Goal: Information Seeking & Learning: Understand process/instructions

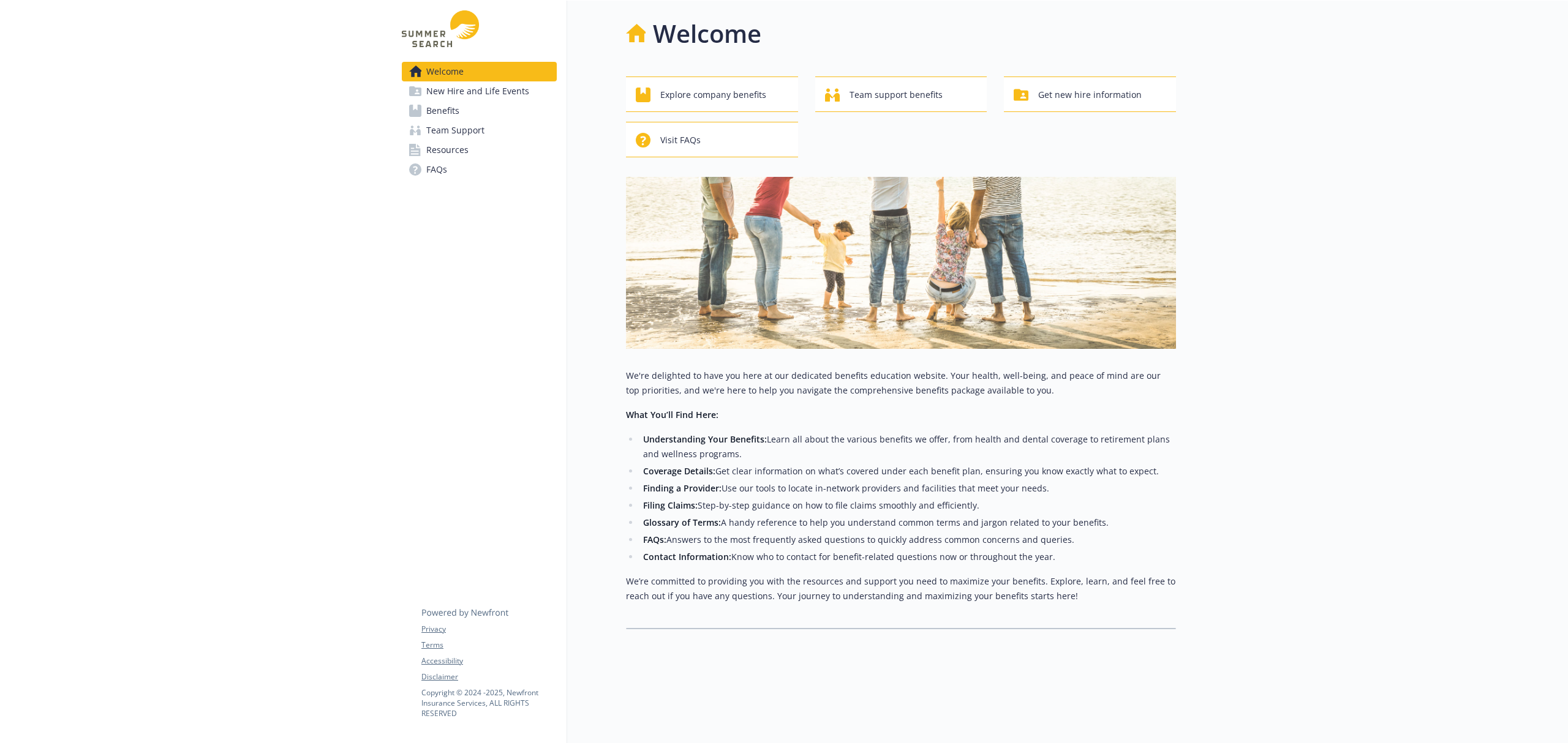
click at [446, 111] on span "Benefits" at bounding box center [443, 110] width 33 height 19
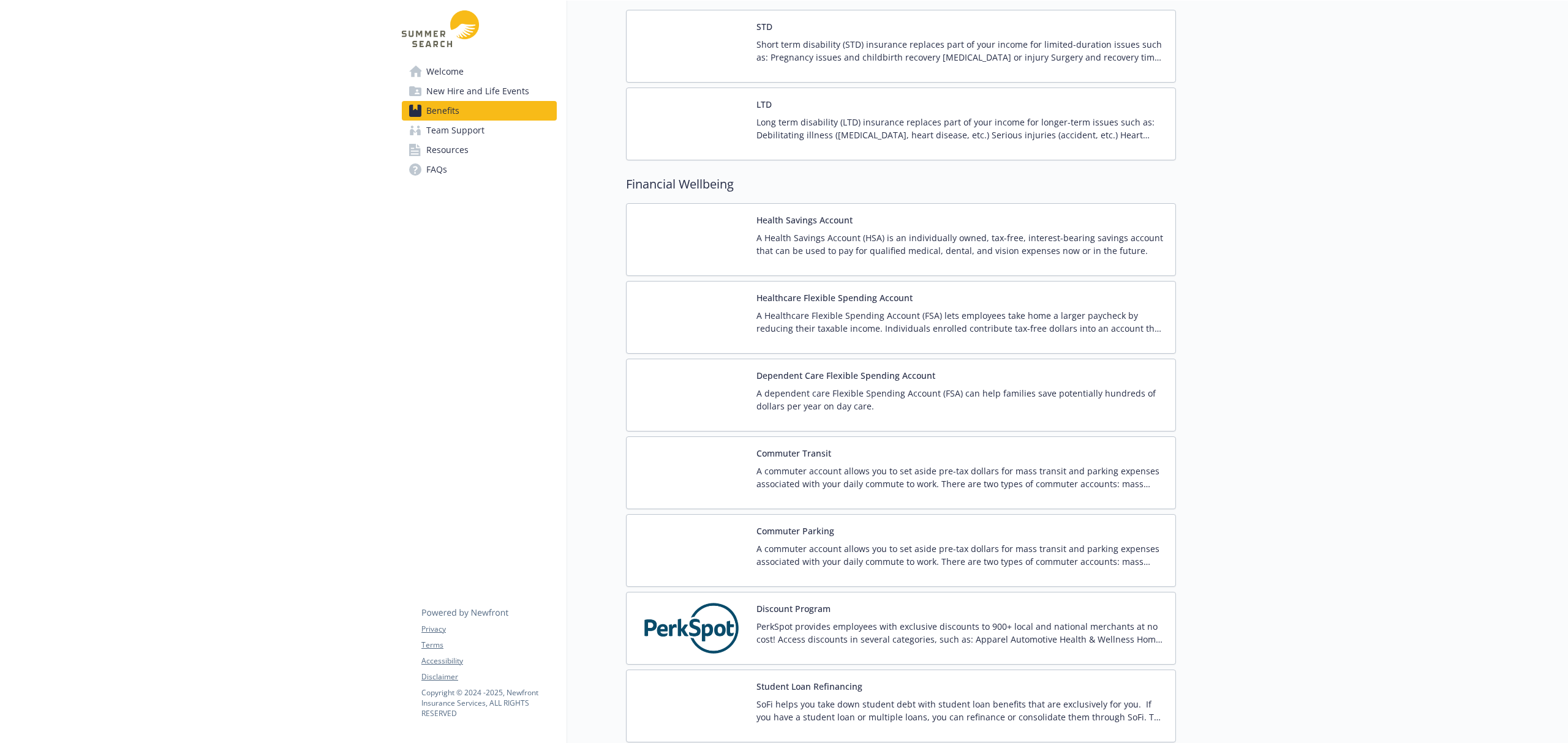
scroll to position [735, 0]
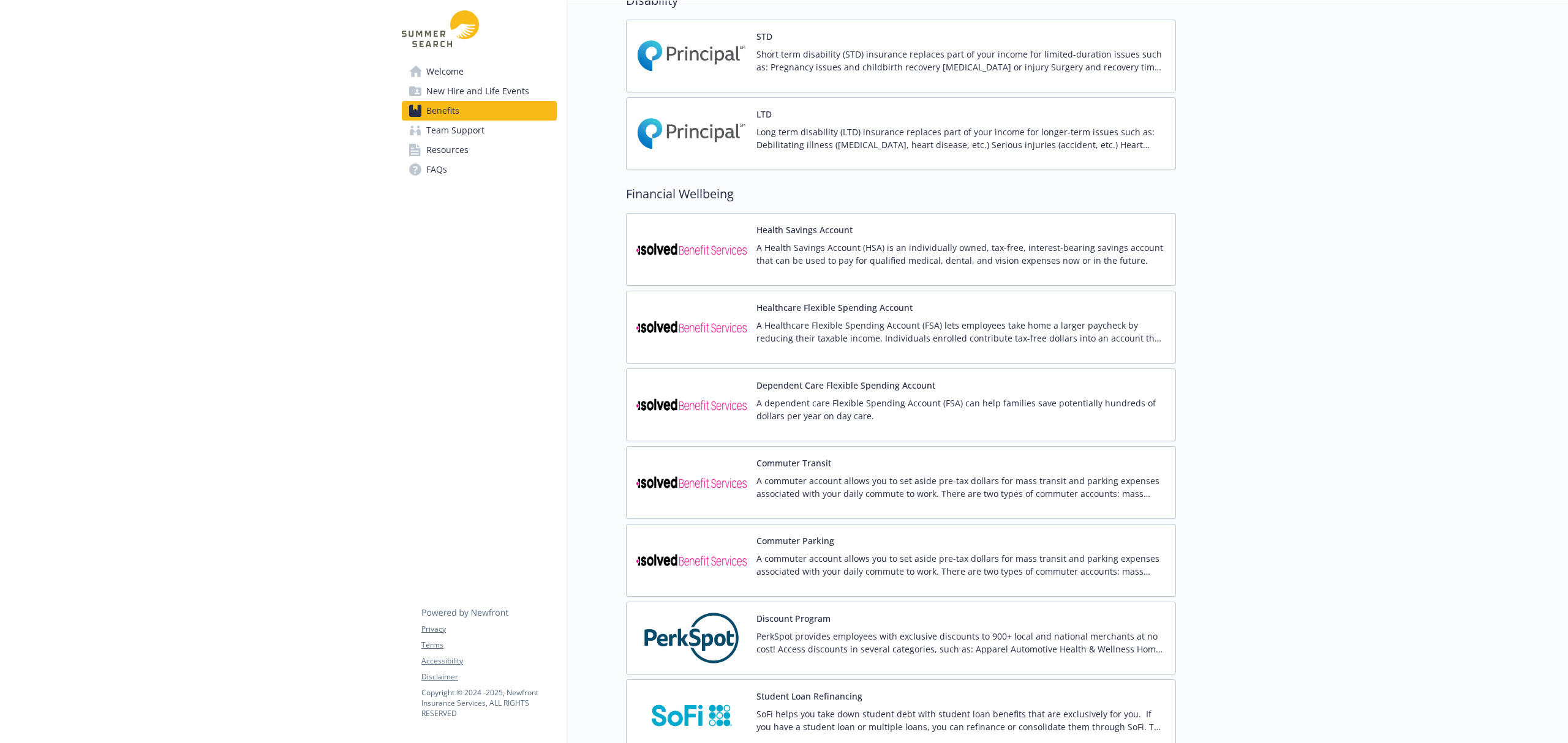
click at [865, 319] on div "Healthcare Flexible Spending Account A Healthcare Flexible Spending Account (FS…" at bounding box center [961, 327] width 409 height 52
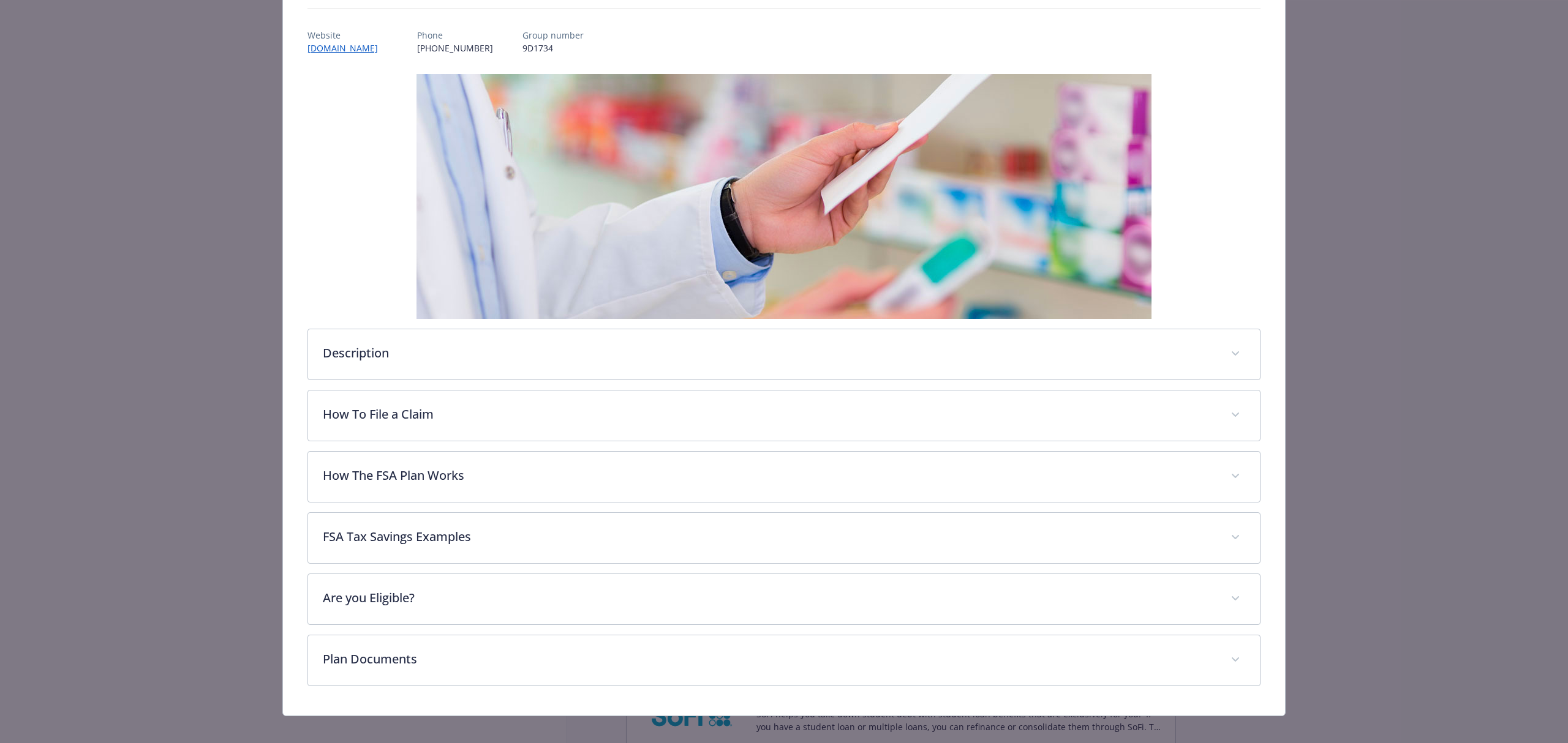
scroll to position [148, 0]
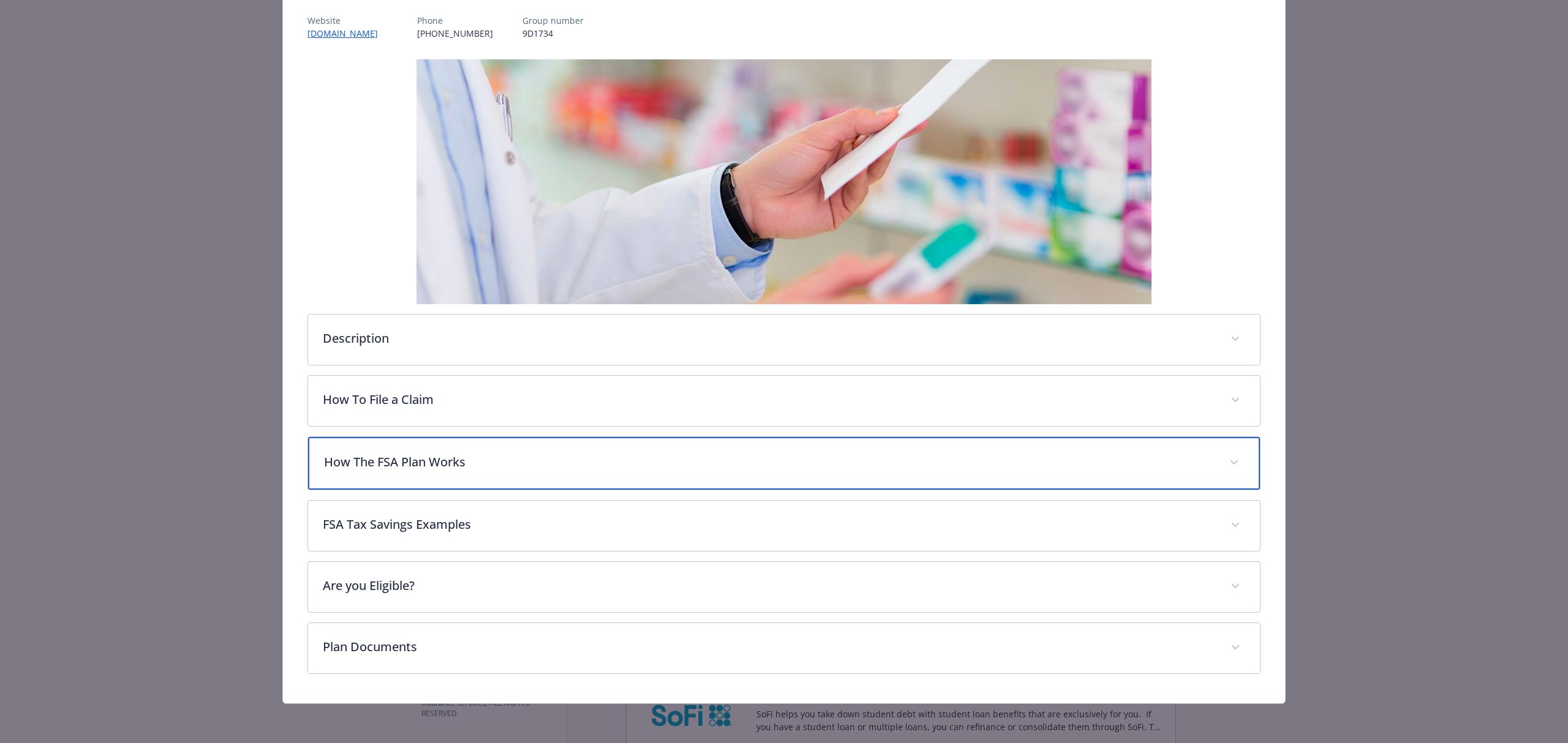
click at [395, 456] on p "How The FSA Plan Works" at bounding box center [769, 462] width 891 height 18
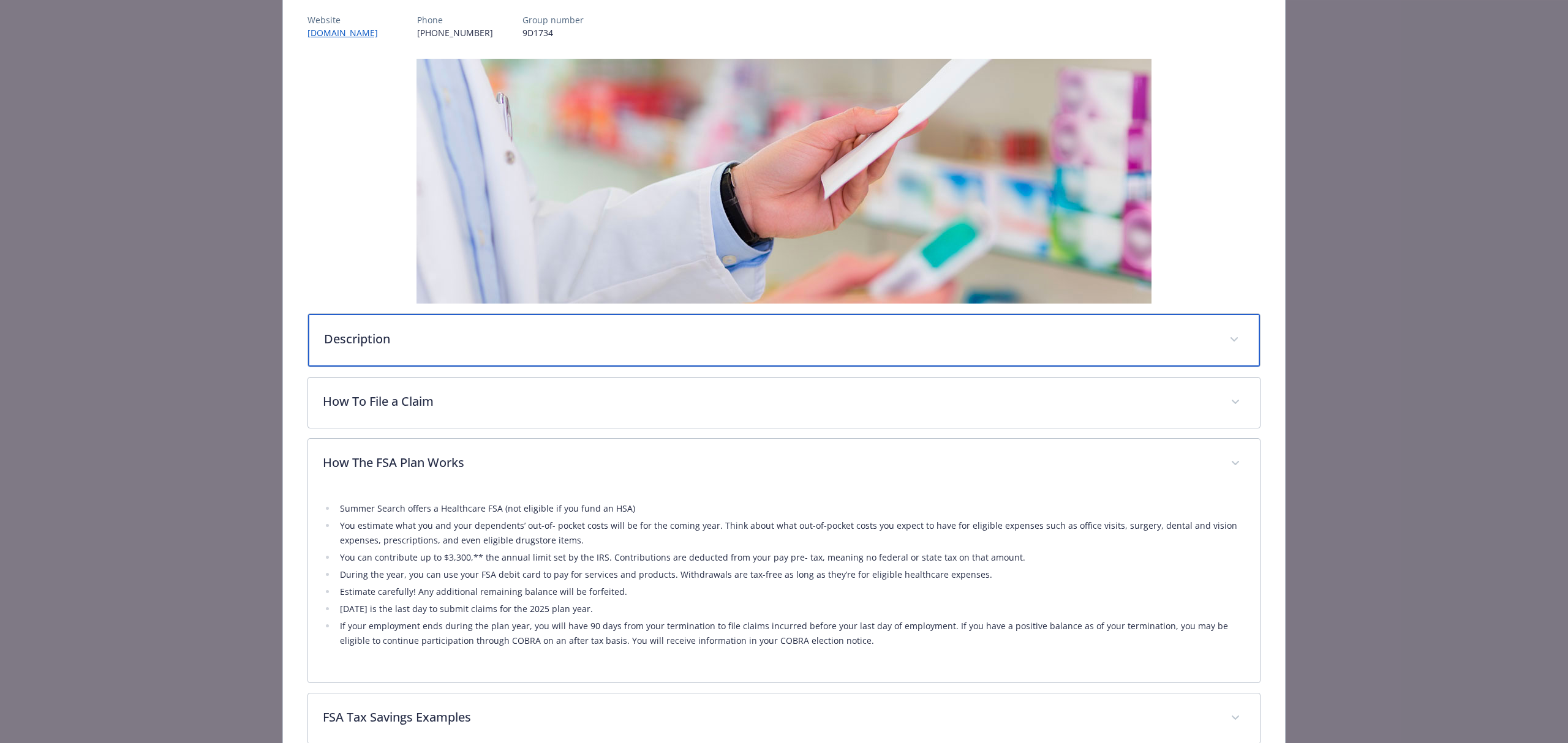
click at [537, 336] on p "Description" at bounding box center [769, 339] width 891 height 18
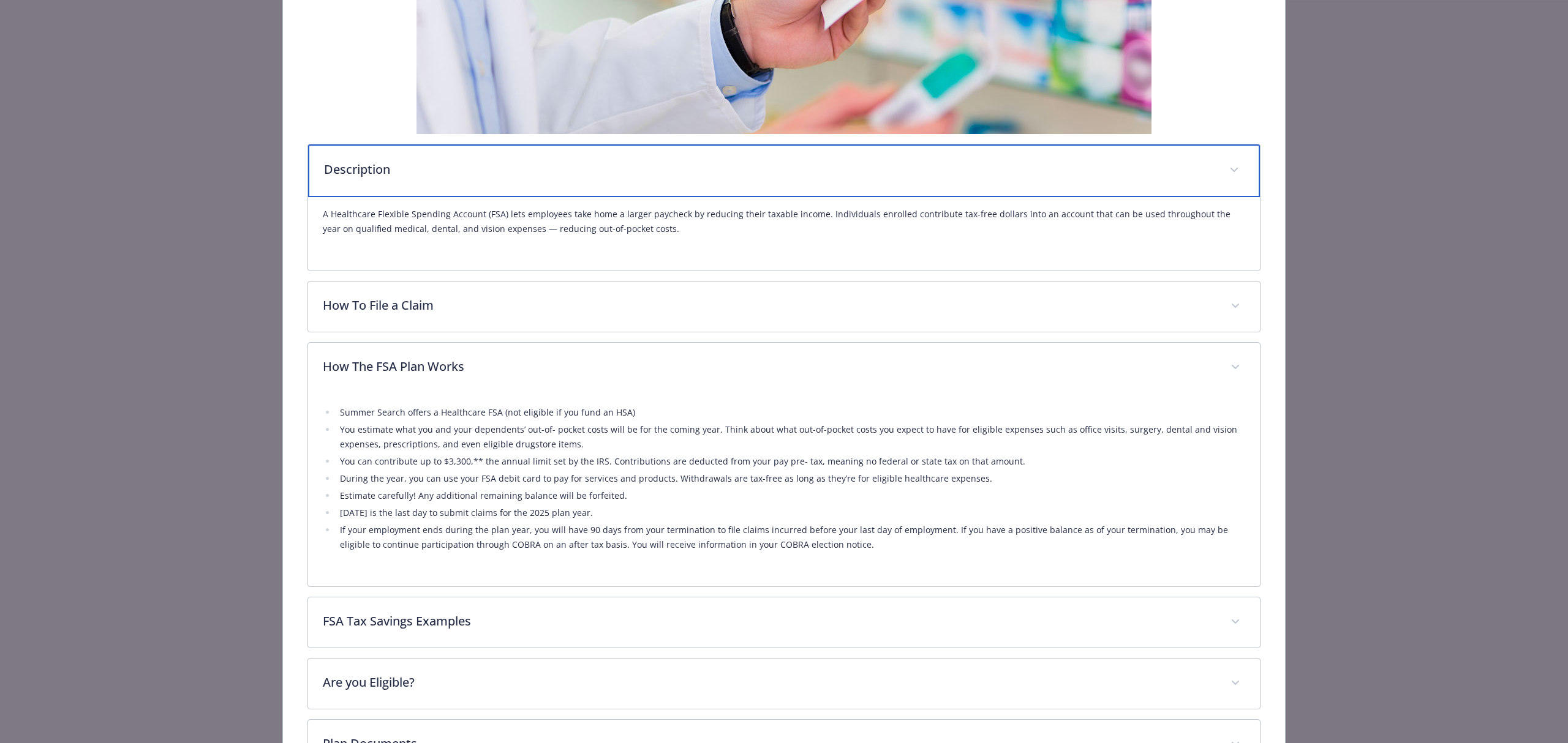
scroll to position [416, 0]
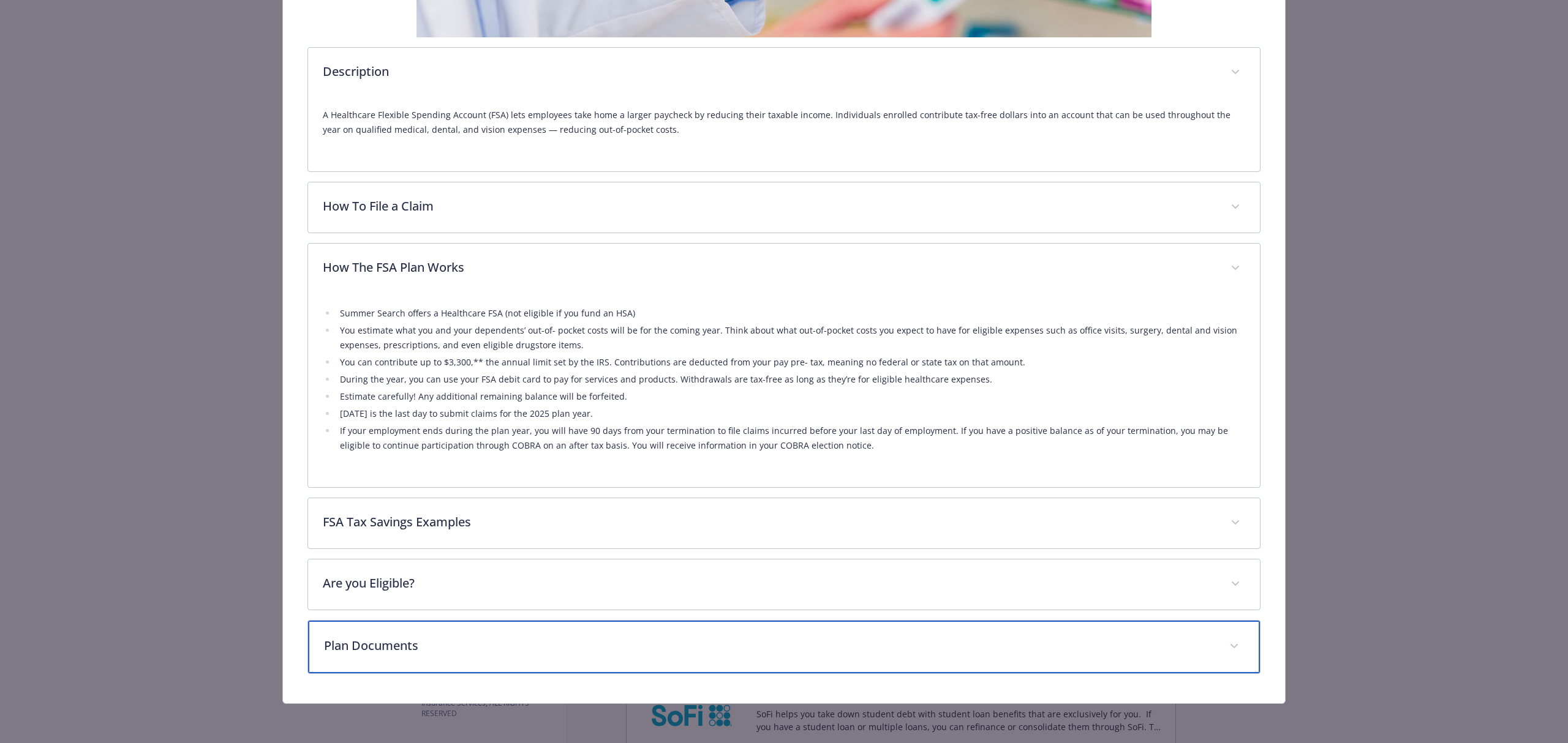
click at [386, 661] on div "Plan Documents" at bounding box center [784, 647] width 951 height 52
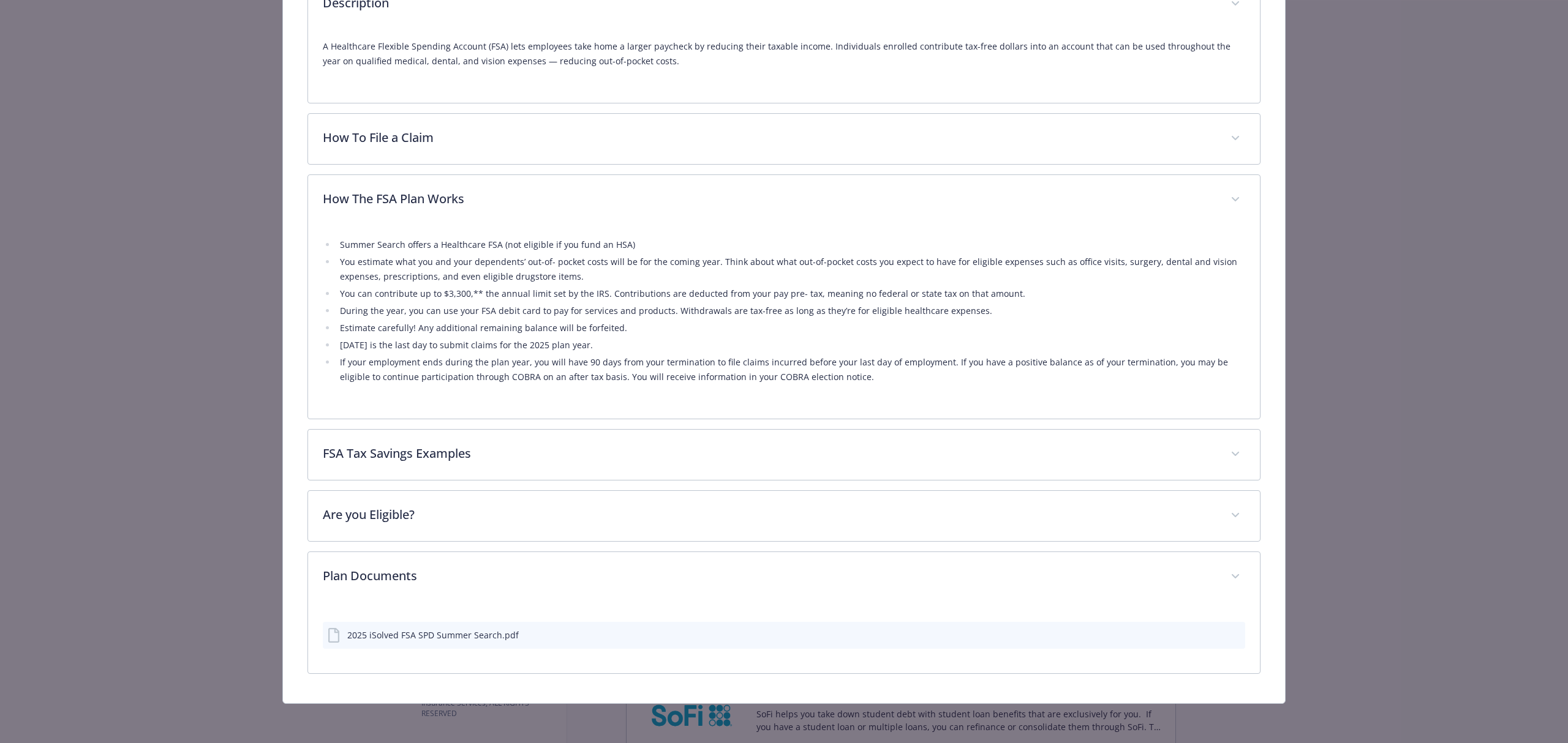
scroll to position [485, 0]
click at [431, 642] on div "2025 iSolved FSA SPD Summer Search.pdf" at bounding box center [432, 636] width 172 height 13
click at [431, 636] on div "2025 iSolved FSA SPD Summer Search.pdf" at bounding box center [432, 636] width 172 height 13
click at [1228, 636] on icon "preview file" at bounding box center [1233, 634] width 11 height 8
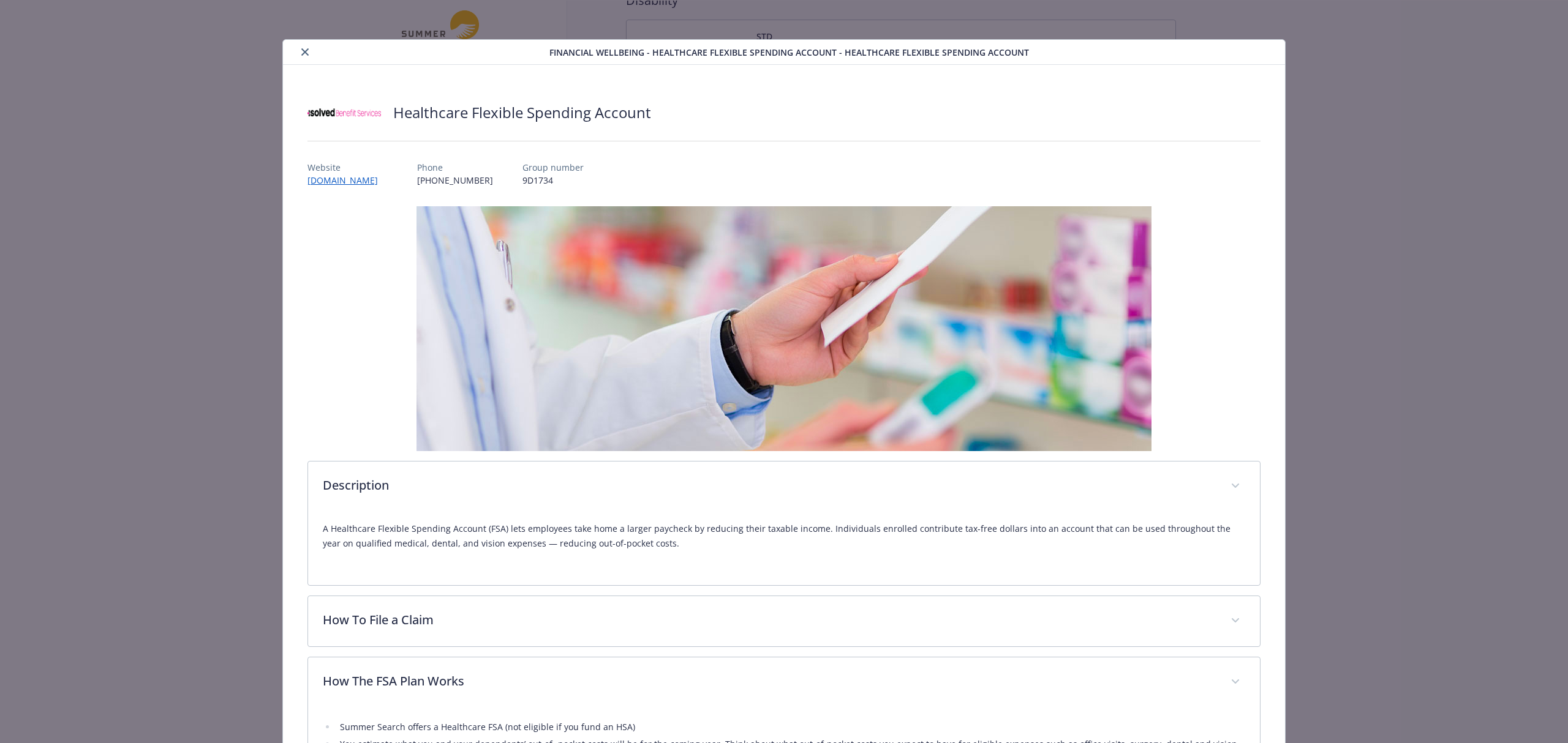
click at [301, 51] on icon "close" at bounding box center [305, 52] width 7 height 7
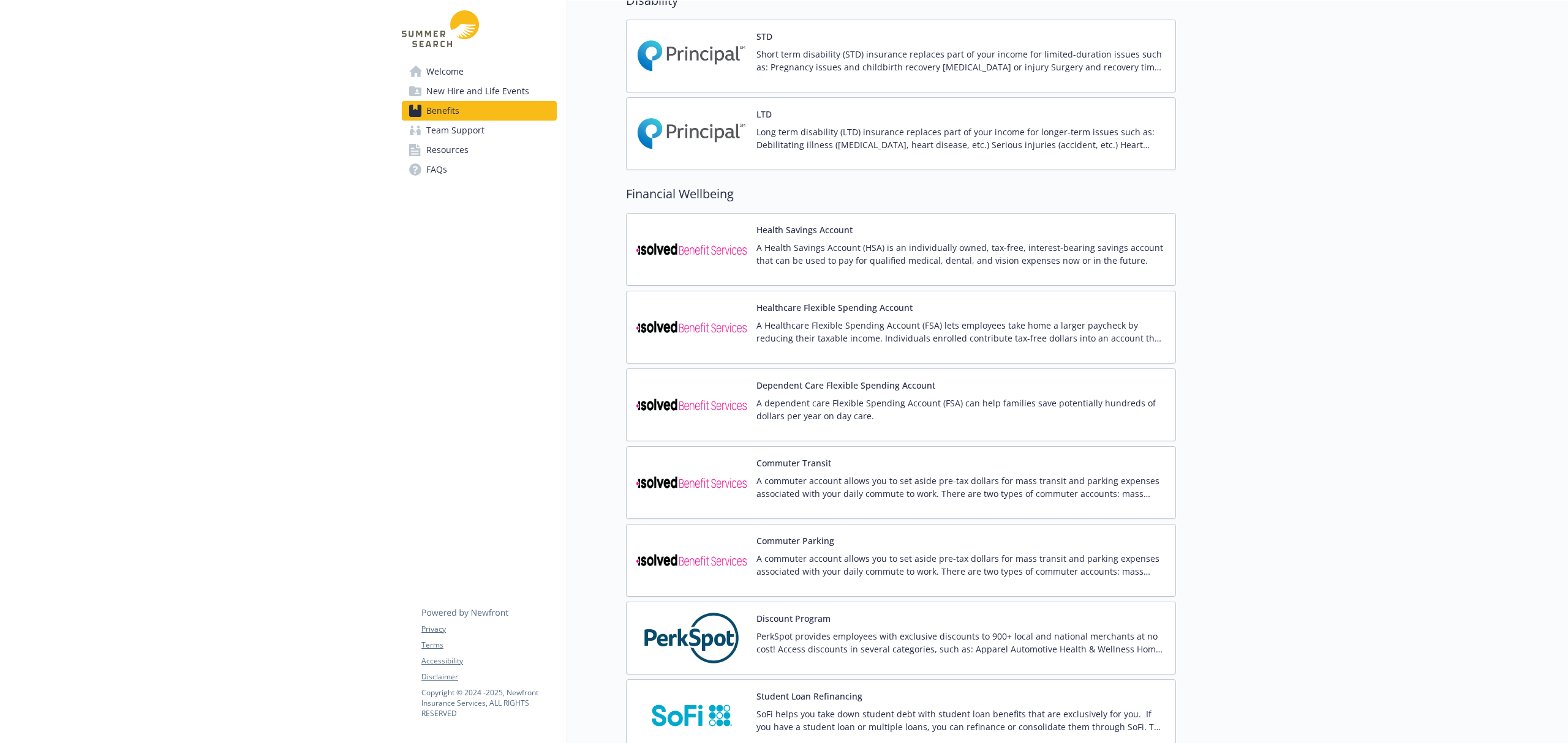
click at [464, 148] on span "Resources" at bounding box center [448, 150] width 42 height 19
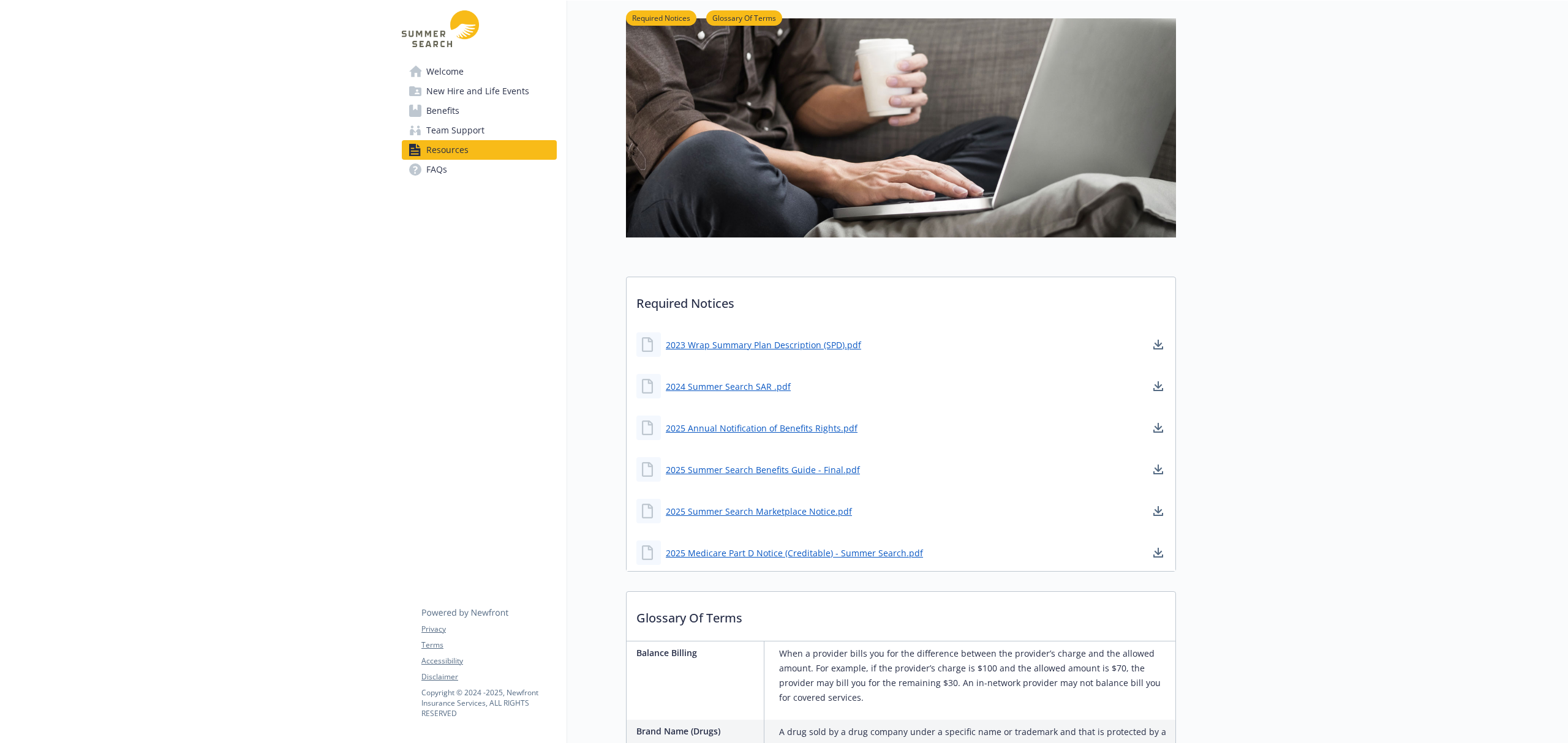
scroll to position [32, 0]
